Goal: Information Seeking & Learning: Learn about a topic

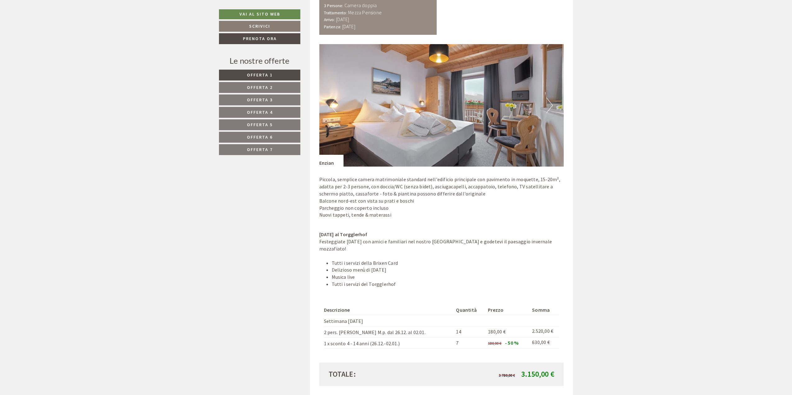
scroll to position [684, 0]
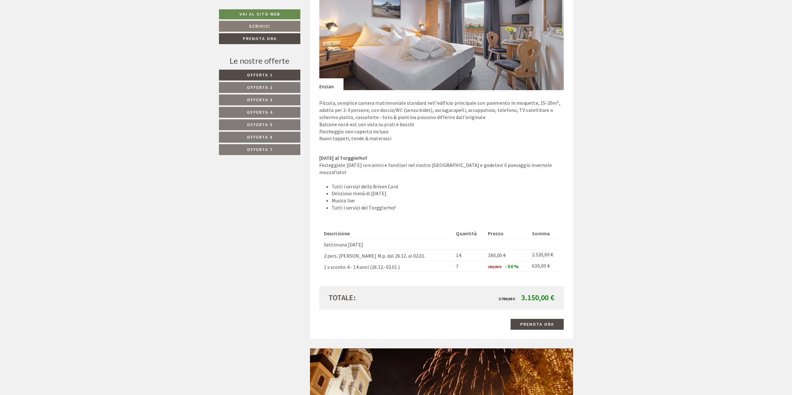
click at [254, 87] on span "Offerta 2" at bounding box center [260, 88] width 26 height 6
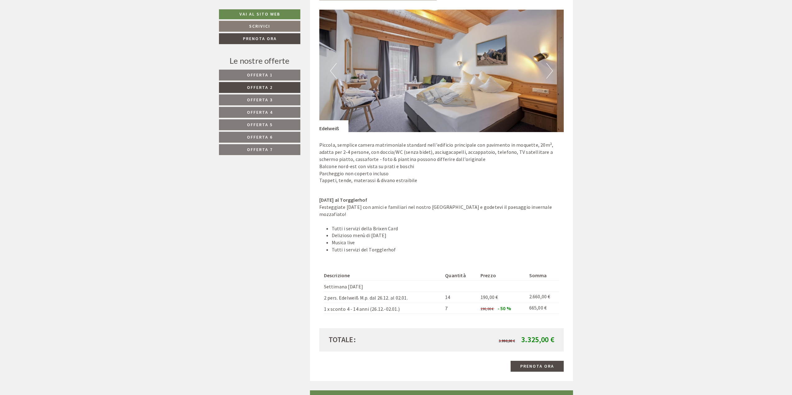
scroll to position [669, 0]
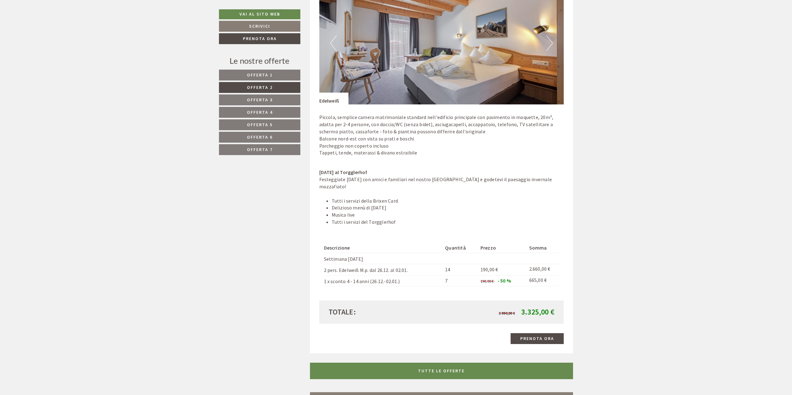
click at [244, 100] on link "Offerta 3" at bounding box center [259, 99] width 81 height 11
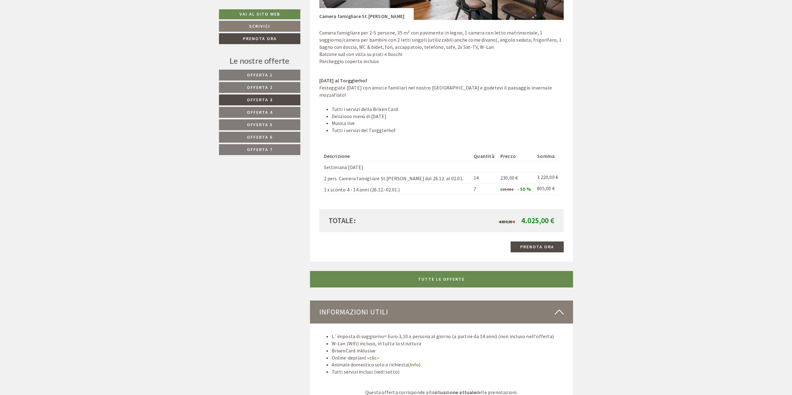
scroll to position [763, 0]
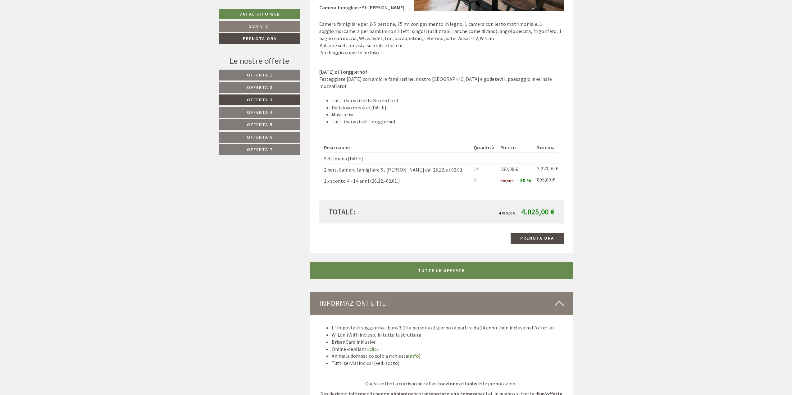
click at [269, 111] on span "Offerta 4" at bounding box center [260, 112] width 26 height 6
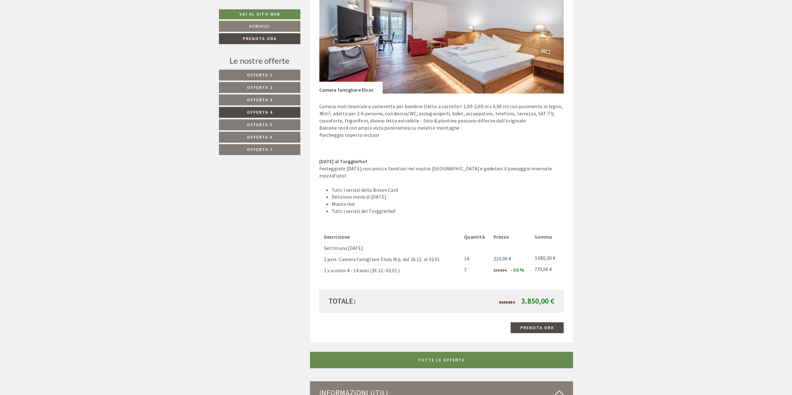
scroll to position [731, 0]
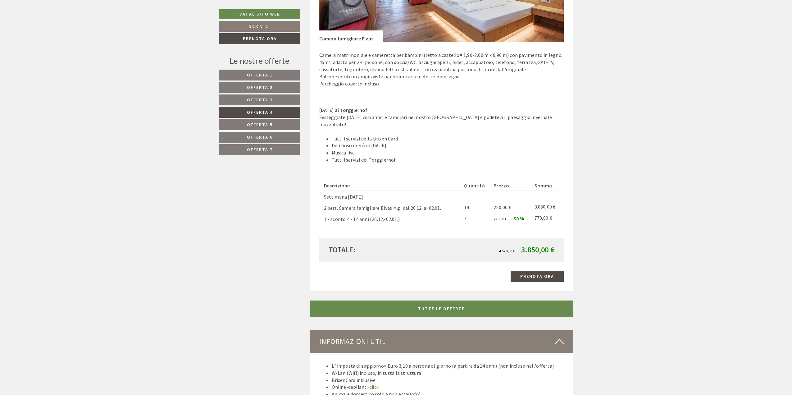
click at [246, 125] on link "Offerta 5" at bounding box center [259, 124] width 81 height 11
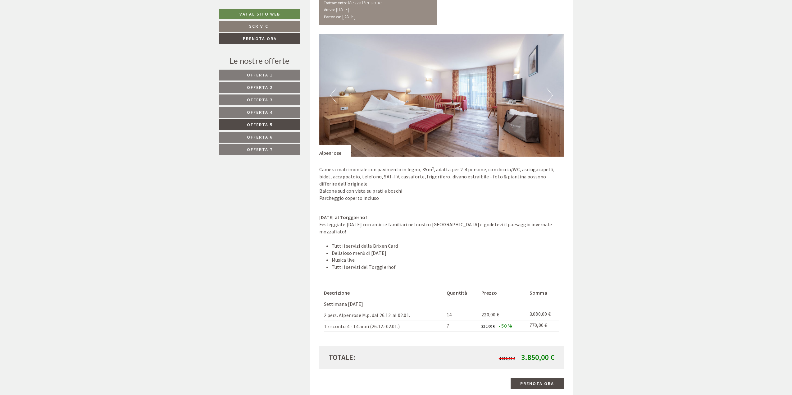
scroll to position [700, 0]
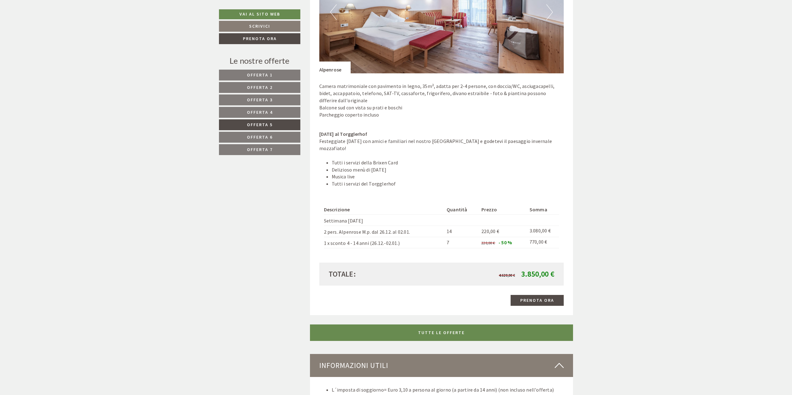
click at [245, 135] on link "Offerta 6" at bounding box center [259, 137] width 81 height 11
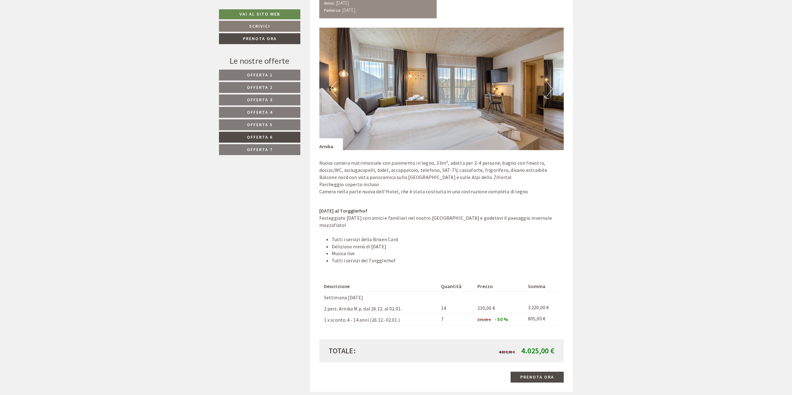
scroll to position [731, 0]
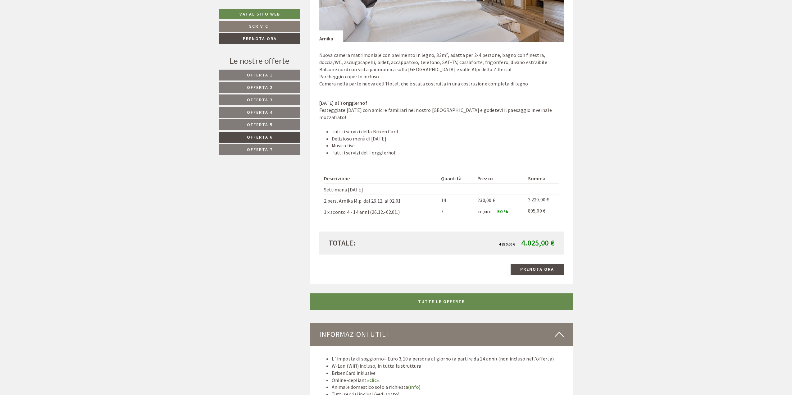
click at [240, 153] on link "Offerta 7" at bounding box center [259, 149] width 81 height 11
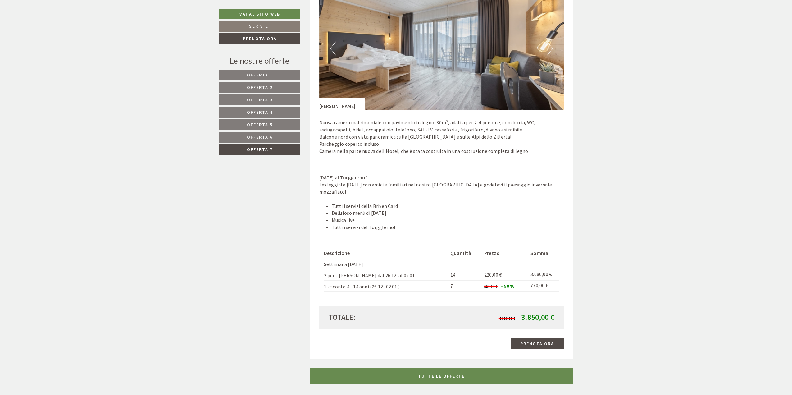
scroll to position [763, 0]
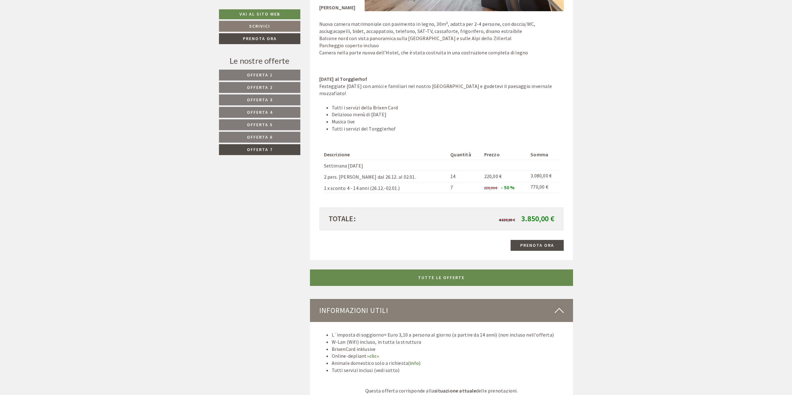
click at [259, 75] on span "Offerta 1" at bounding box center [260, 75] width 26 height 6
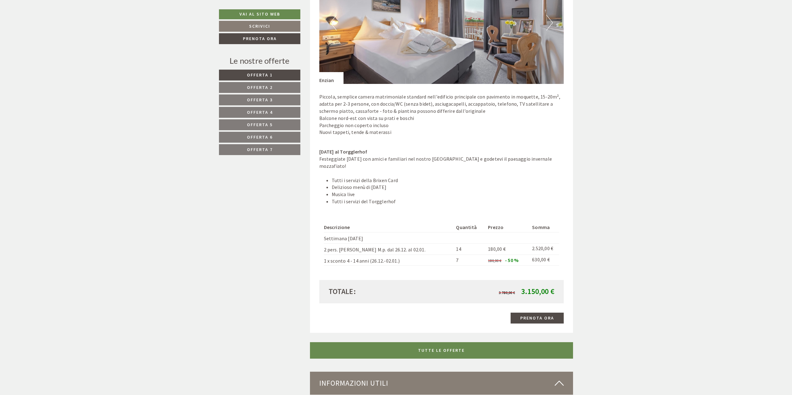
scroll to position [700, 0]
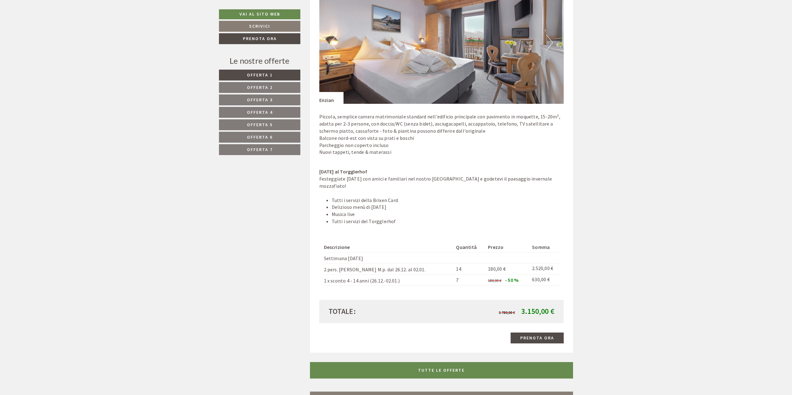
scroll to position [669, 0]
click at [550, 44] on button "Next" at bounding box center [550, 43] width 7 height 16
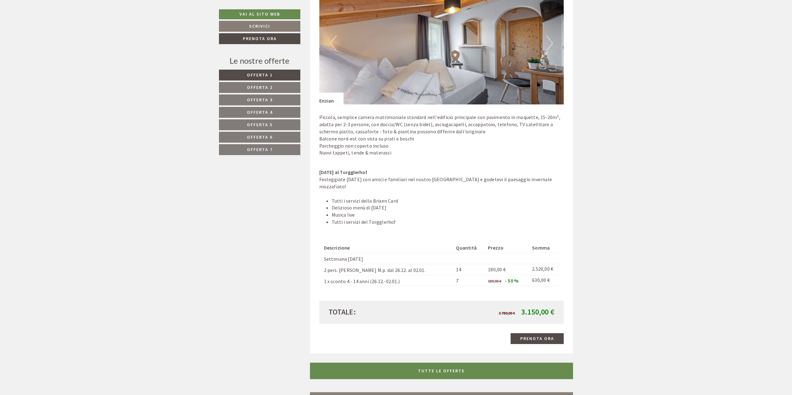
click at [550, 44] on button "Next" at bounding box center [550, 43] width 7 height 16
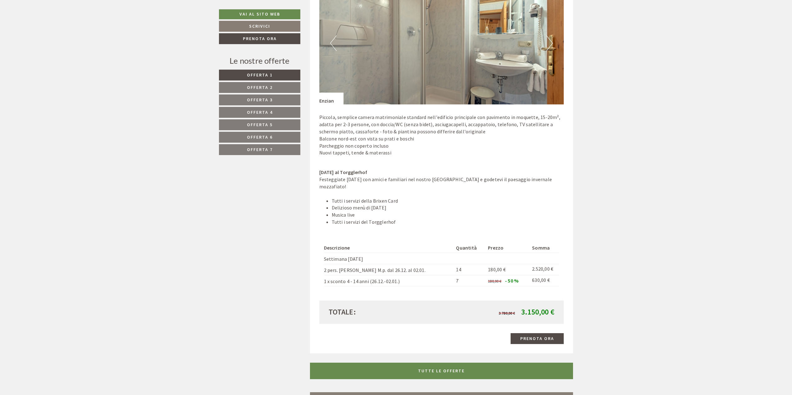
click at [550, 44] on button "Next" at bounding box center [550, 43] width 7 height 16
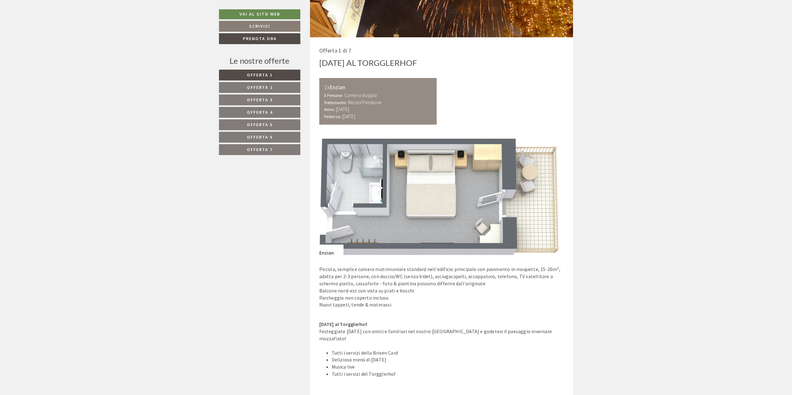
scroll to position [514, 0]
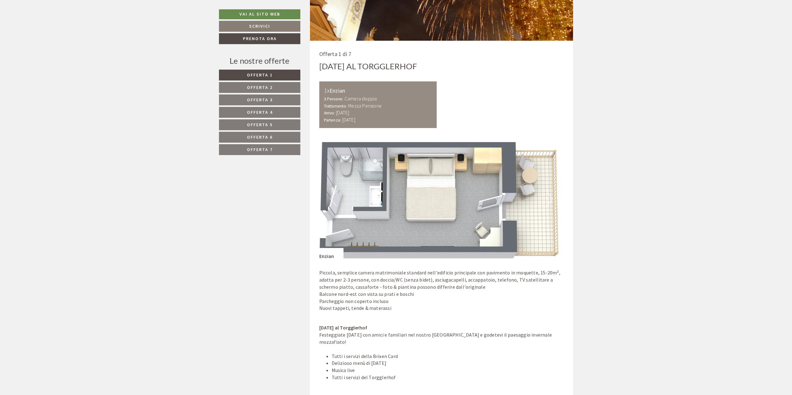
click at [251, 86] on span "Offerta 2" at bounding box center [260, 88] width 26 height 6
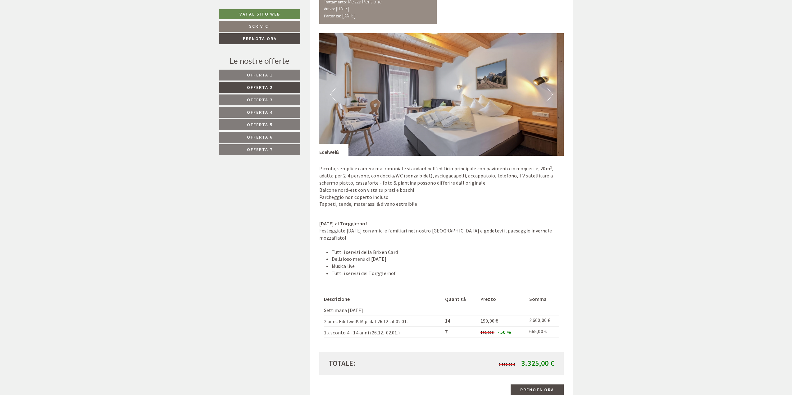
scroll to position [607, 0]
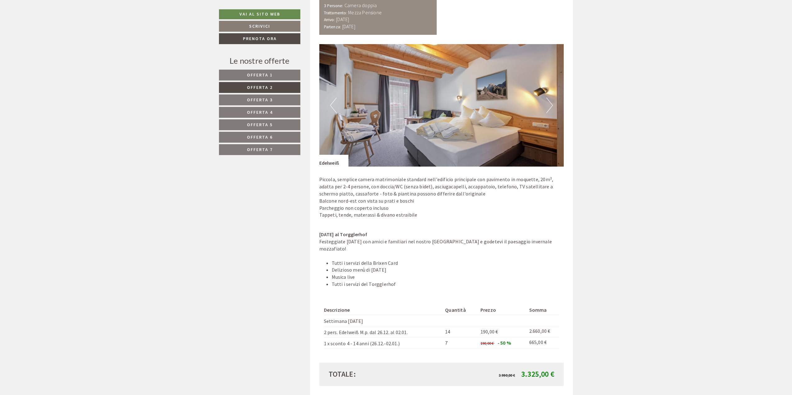
click at [286, 73] on link "Offerta 1" at bounding box center [259, 75] width 81 height 11
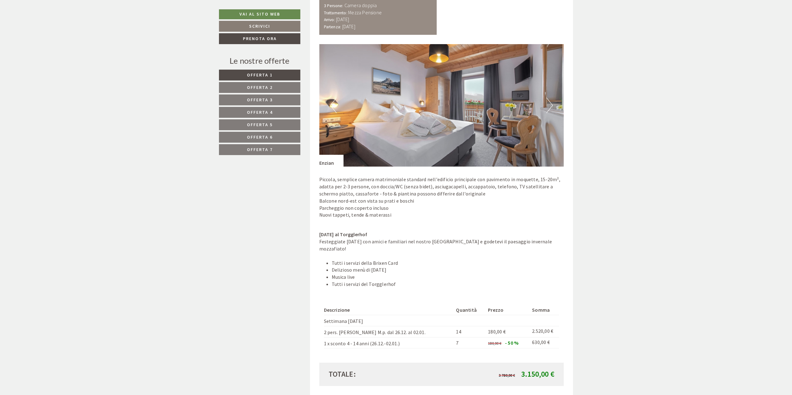
scroll to position [452, 0]
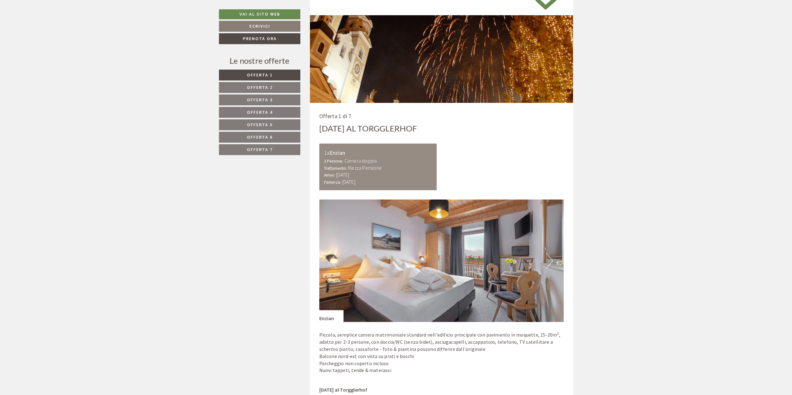
click at [276, 87] on link "Offerta 2" at bounding box center [259, 87] width 81 height 11
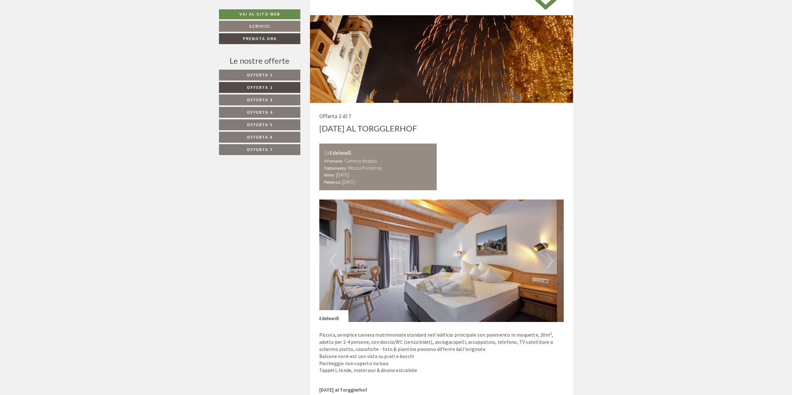
click at [549, 258] on button "Next" at bounding box center [550, 261] width 7 height 16
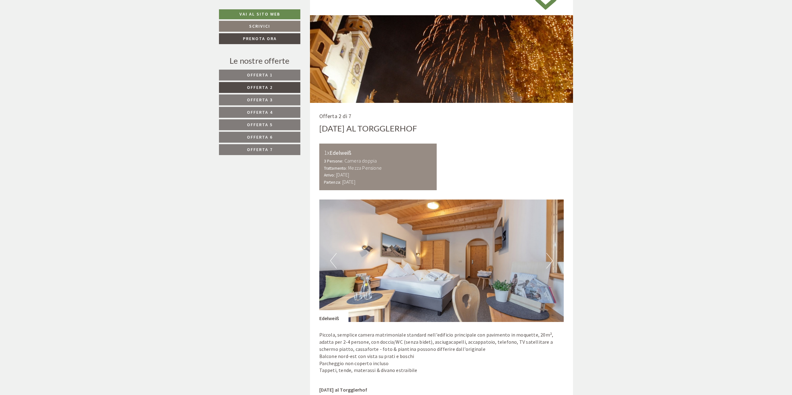
click at [281, 98] on link "Offerta 3" at bounding box center [259, 99] width 81 height 11
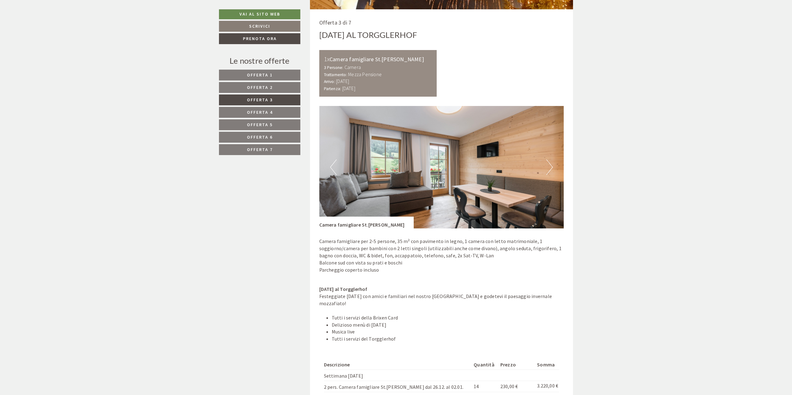
scroll to position [545, 0]
click at [550, 163] on button "Next" at bounding box center [550, 168] width 7 height 16
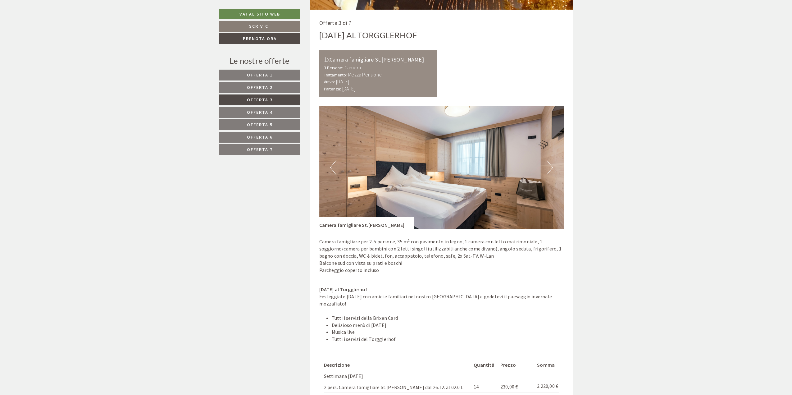
click at [550, 163] on button "Next" at bounding box center [550, 168] width 7 height 16
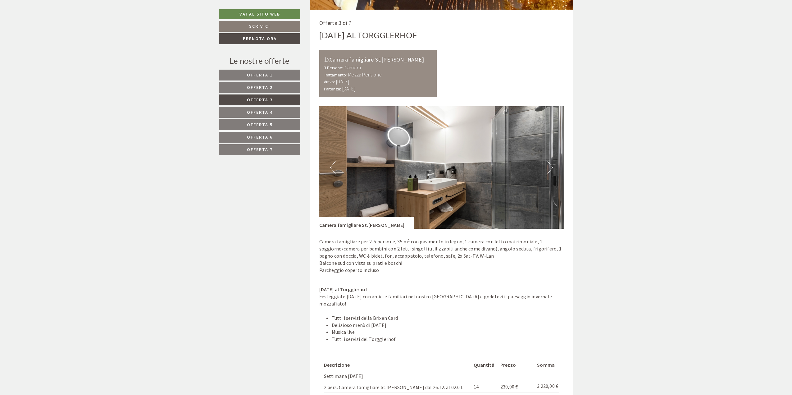
click at [550, 163] on button "Next" at bounding box center [550, 168] width 7 height 16
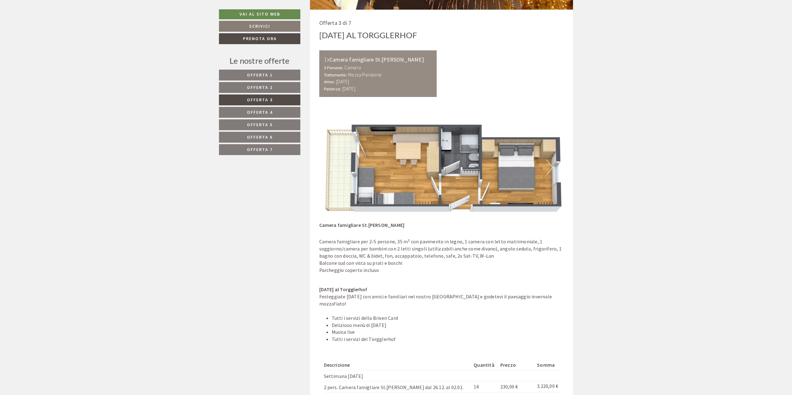
click at [550, 163] on button "Next" at bounding box center [550, 168] width 7 height 16
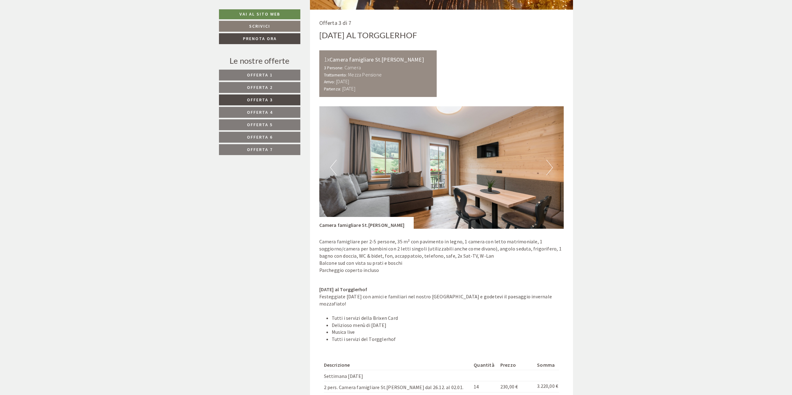
click at [550, 163] on button "Next" at bounding box center [550, 168] width 7 height 16
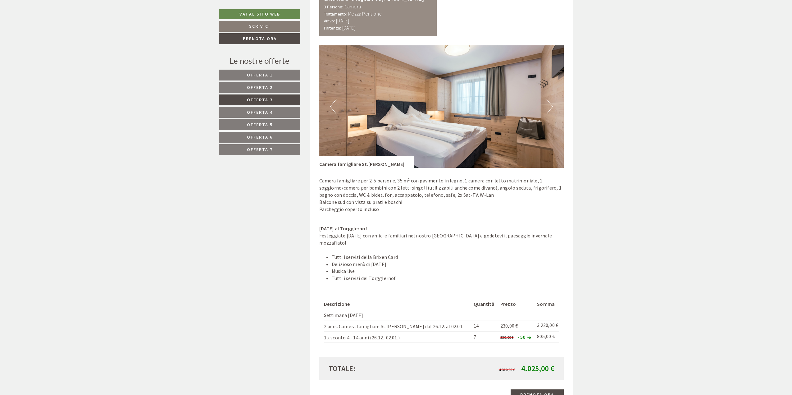
scroll to position [669, 0]
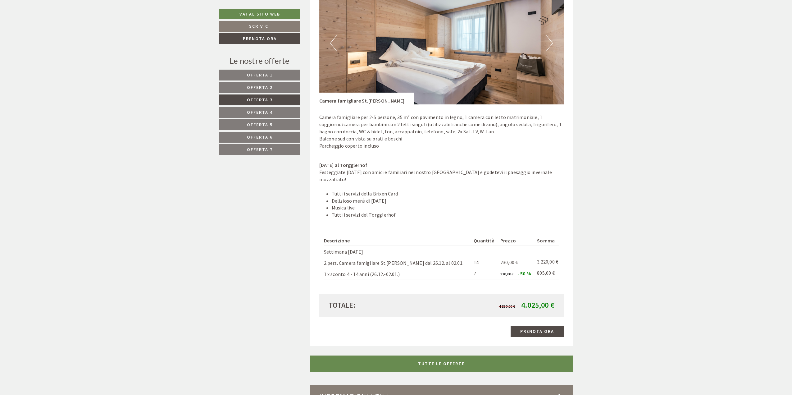
click at [251, 113] on span "Offerta 4" at bounding box center [260, 112] width 26 height 6
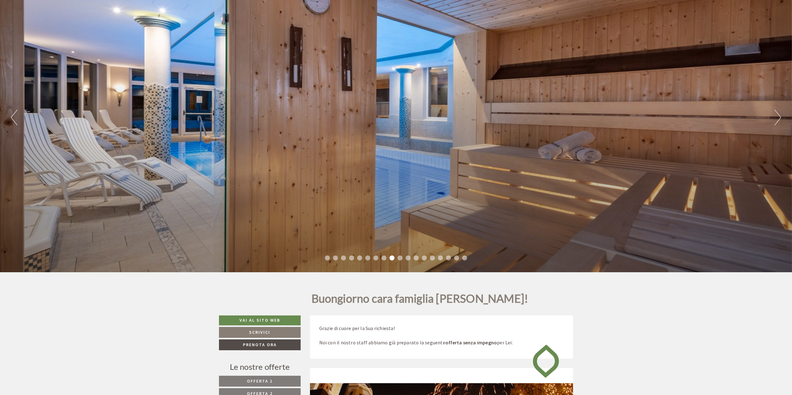
scroll to position [79, 0]
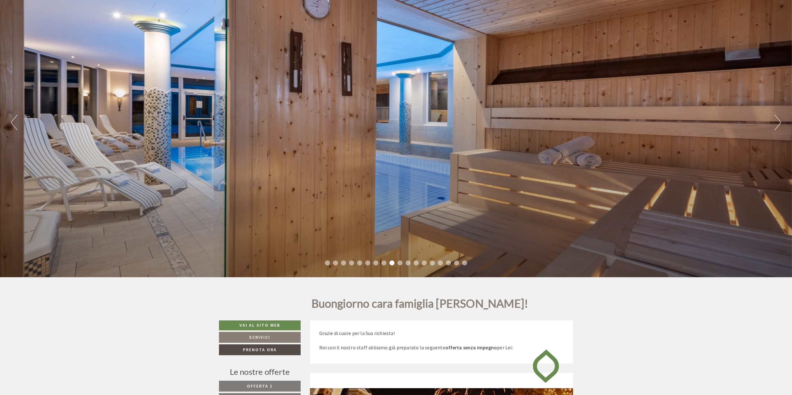
click at [328, 263] on li "1" at bounding box center [327, 262] width 5 height 5
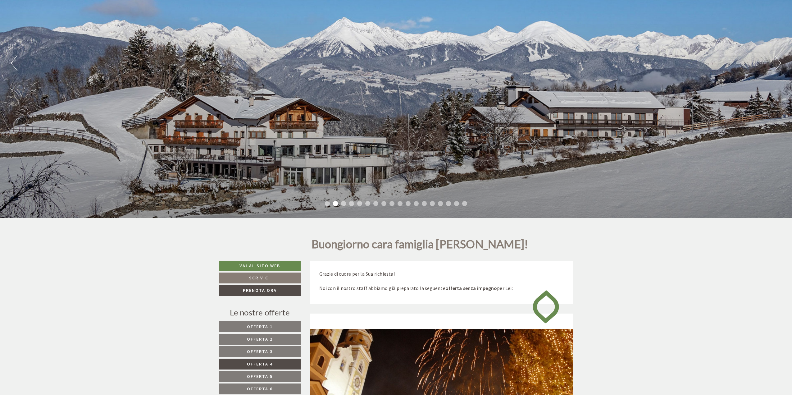
scroll to position [110, 0]
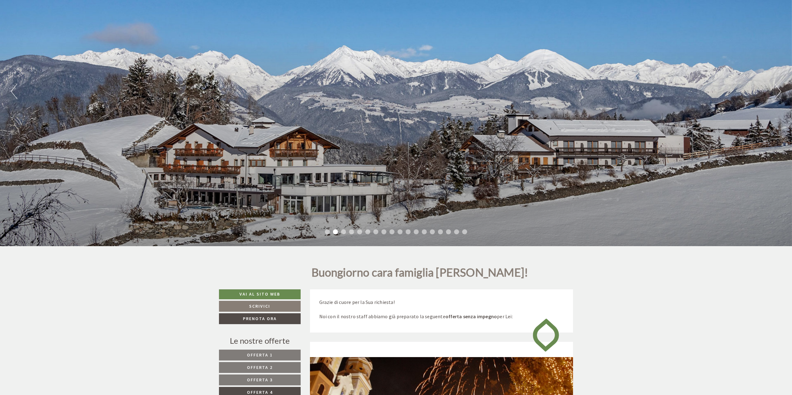
click at [776, 89] on button "Next" at bounding box center [778, 92] width 7 height 16
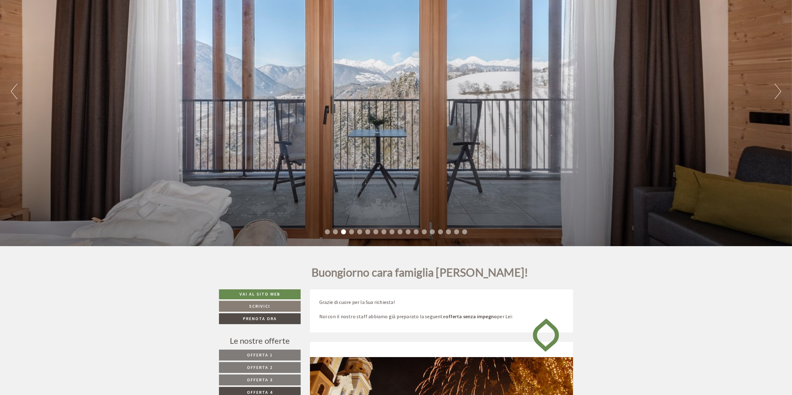
click at [776, 89] on button "Next" at bounding box center [778, 92] width 7 height 16
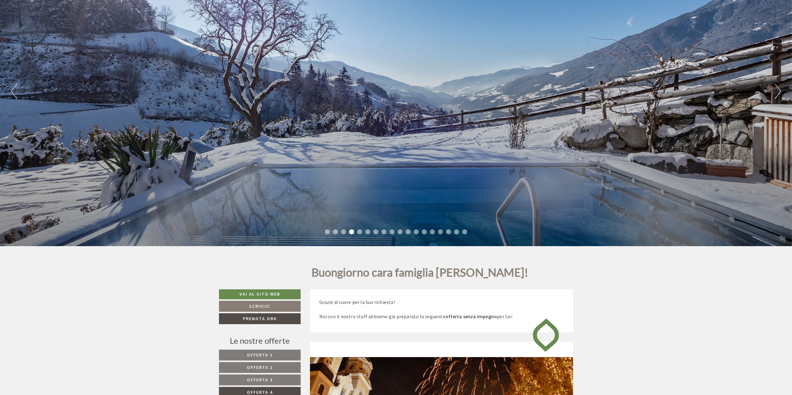
click at [776, 89] on button "Next" at bounding box center [778, 92] width 7 height 16
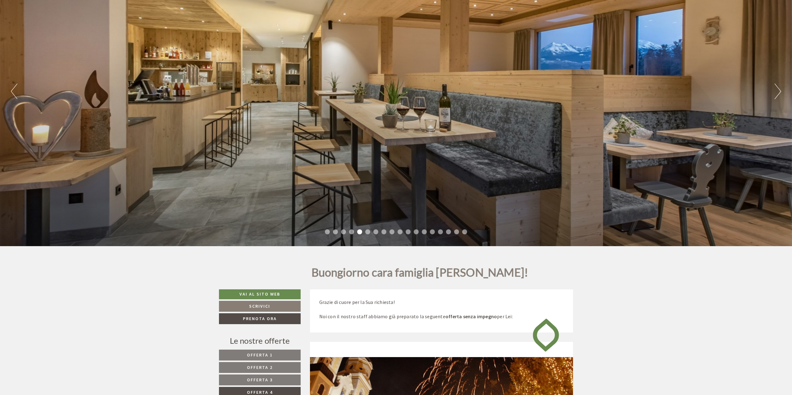
click at [776, 89] on button "Next" at bounding box center [778, 92] width 7 height 16
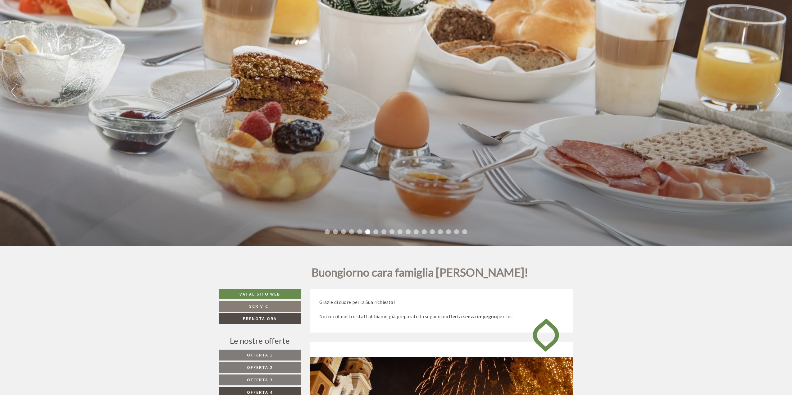
click at [776, 89] on button "Next" at bounding box center [778, 92] width 7 height 16
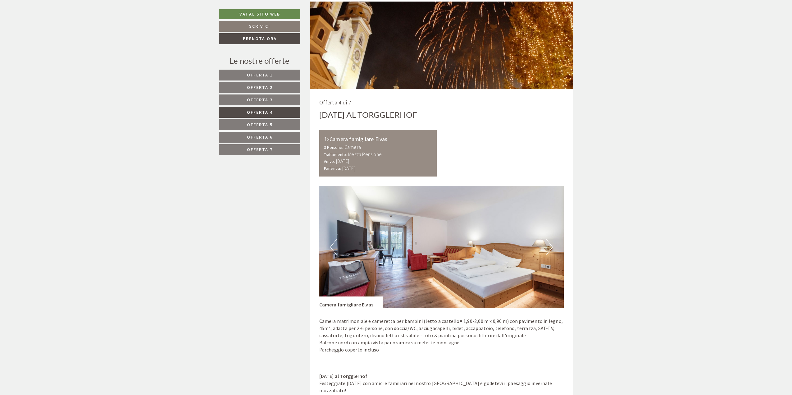
scroll to position [466, 0]
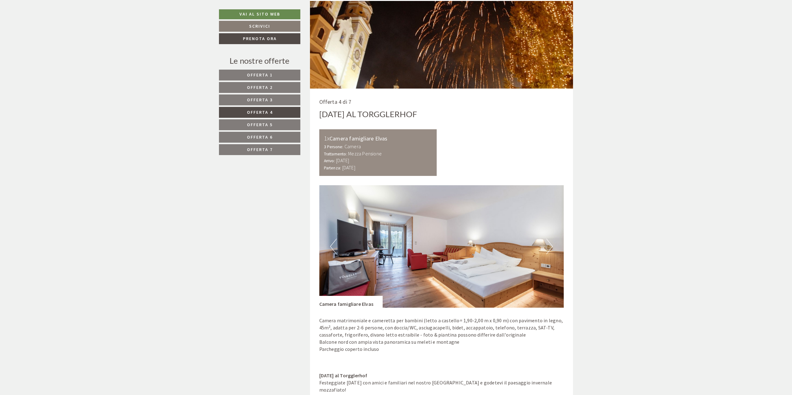
click at [273, 148] on link "Offerta 7" at bounding box center [259, 149] width 81 height 11
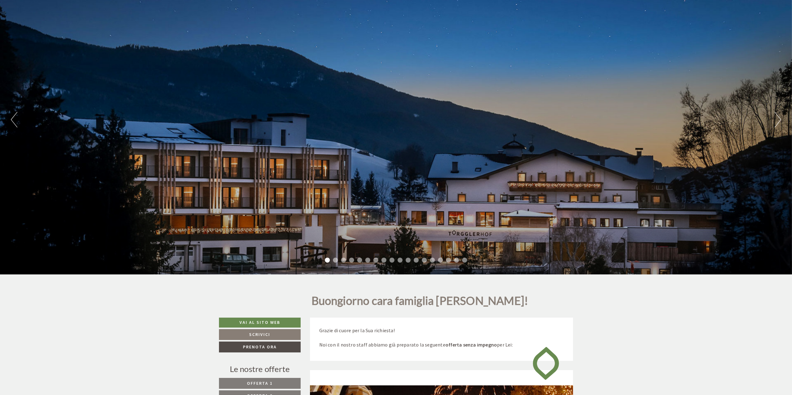
scroll to position [155, 0]
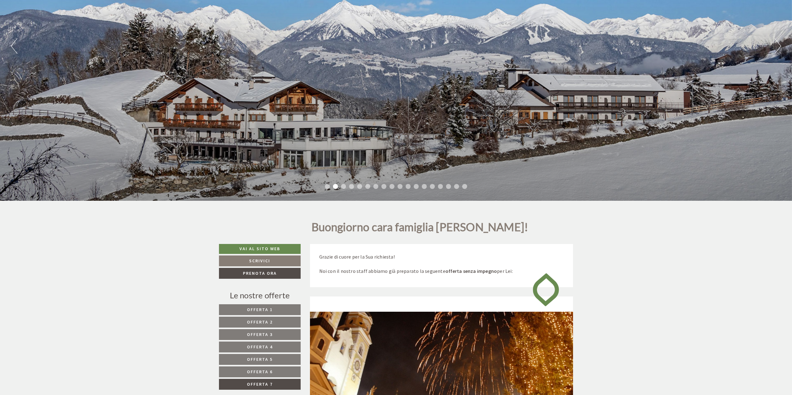
click at [780, 50] on button "Next" at bounding box center [778, 46] width 7 height 16
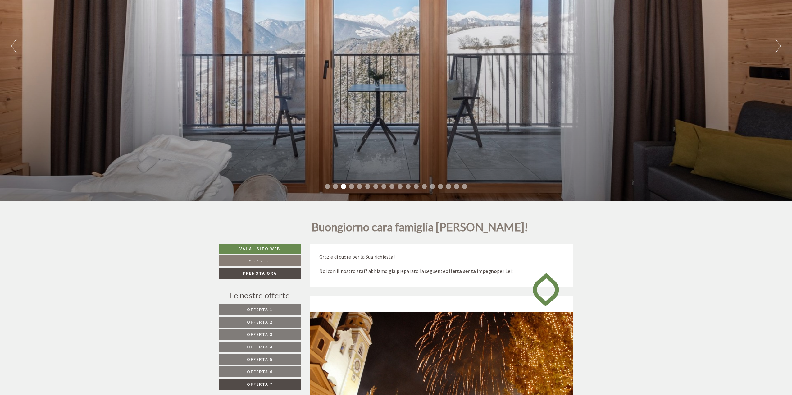
click at [780, 50] on button "Next" at bounding box center [778, 46] width 7 height 16
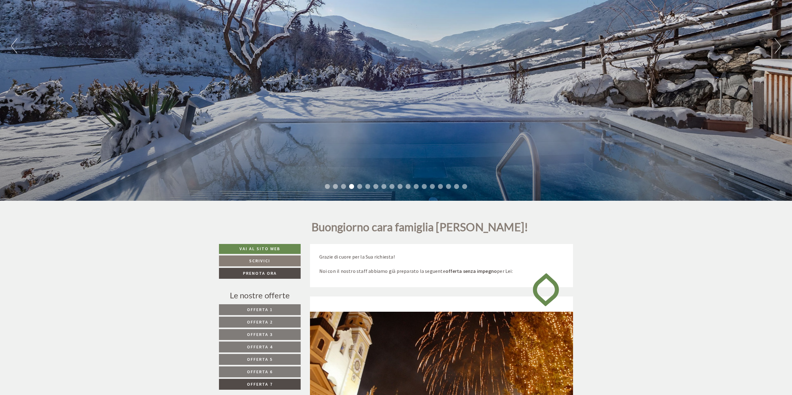
click at [780, 50] on button "Next" at bounding box center [778, 46] width 7 height 16
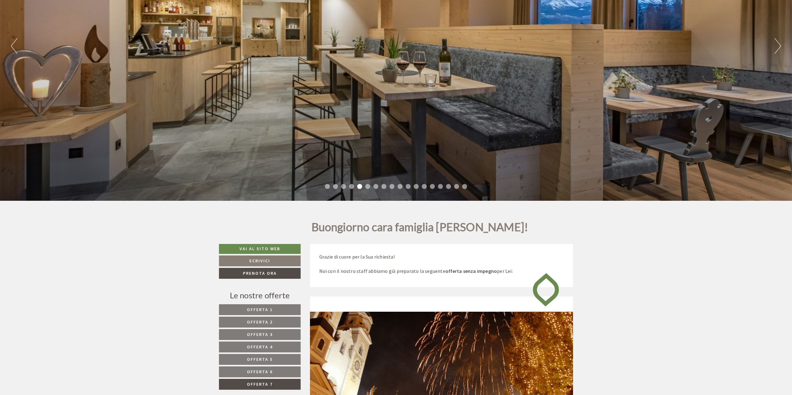
click at [780, 50] on button "Next" at bounding box center [778, 46] width 7 height 16
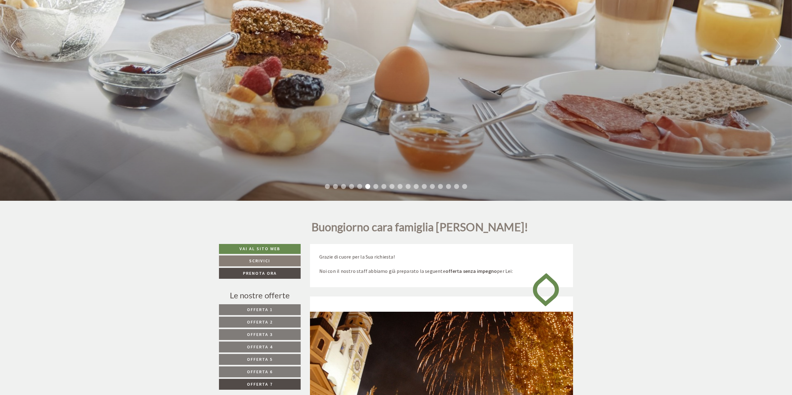
click at [780, 50] on button "Next" at bounding box center [778, 46] width 7 height 16
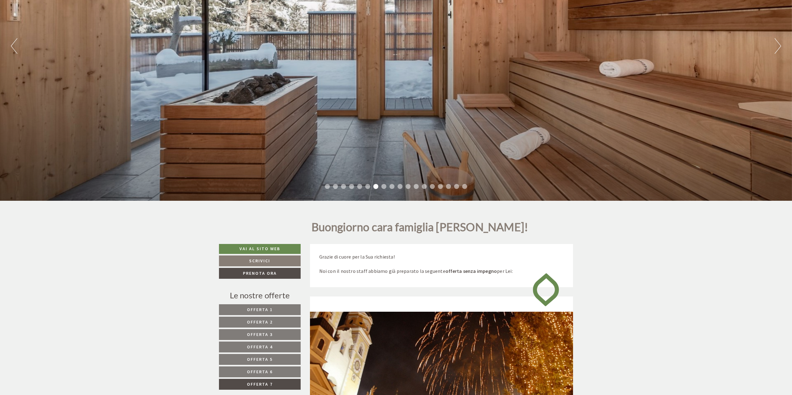
click at [780, 50] on button "Next" at bounding box center [778, 46] width 7 height 16
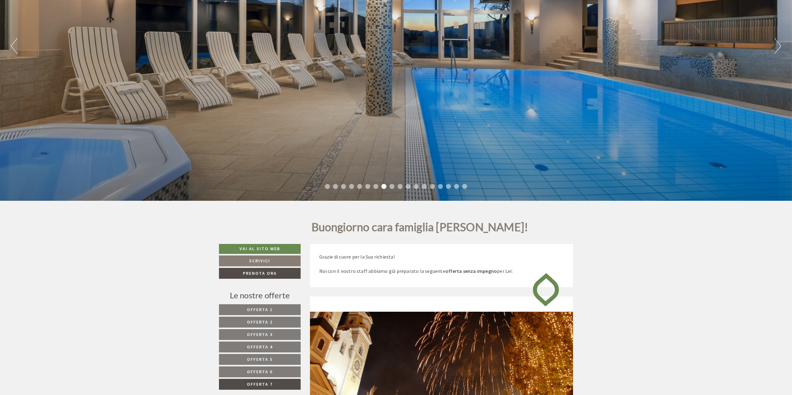
click at [780, 50] on button "Next" at bounding box center [778, 46] width 7 height 16
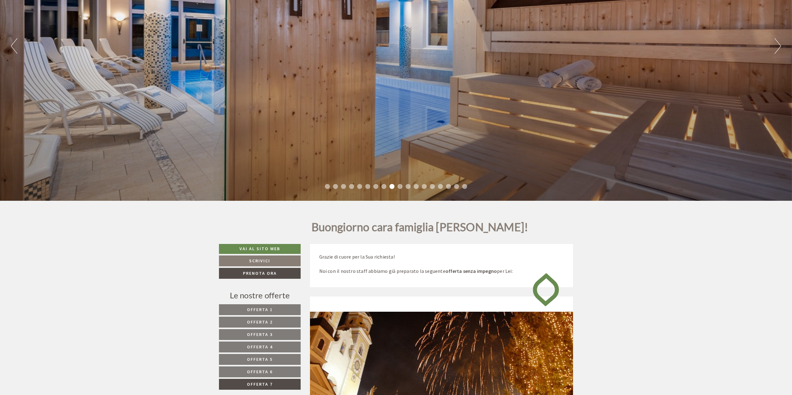
click at [780, 50] on button "Next" at bounding box center [778, 46] width 7 height 16
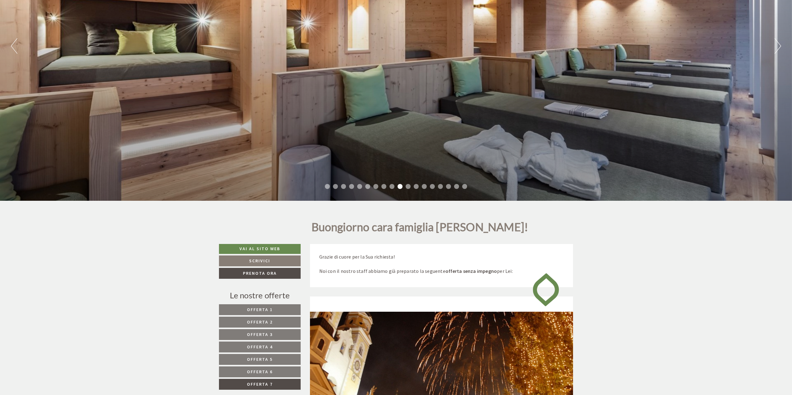
click at [780, 50] on button "Next" at bounding box center [778, 46] width 7 height 16
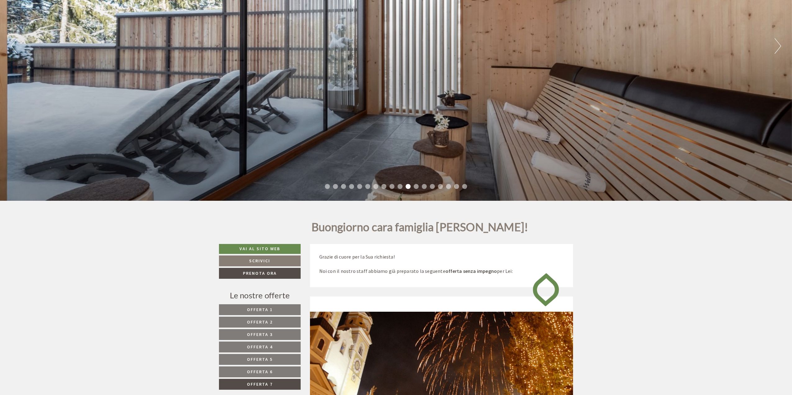
click at [780, 50] on button "Next" at bounding box center [778, 46] width 7 height 16
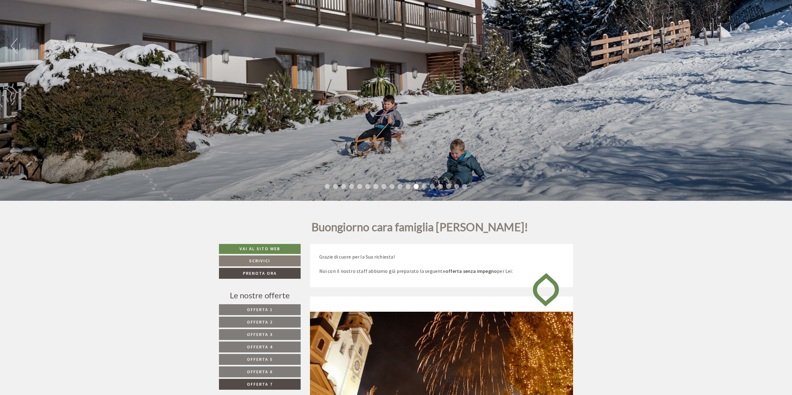
click at [780, 50] on button "Next" at bounding box center [778, 46] width 7 height 16
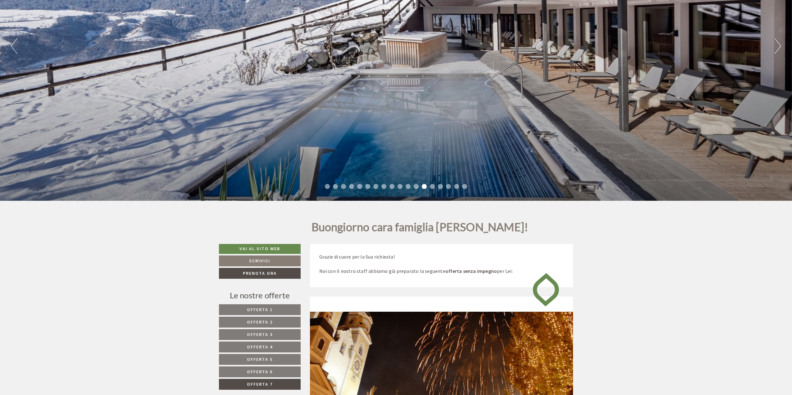
click at [780, 50] on button "Next" at bounding box center [778, 46] width 7 height 16
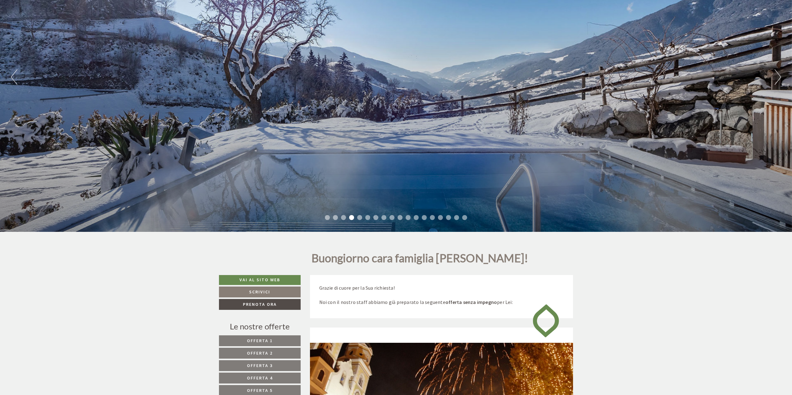
scroll to position [0, 0]
